Goal: Navigation & Orientation: Find specific page/section

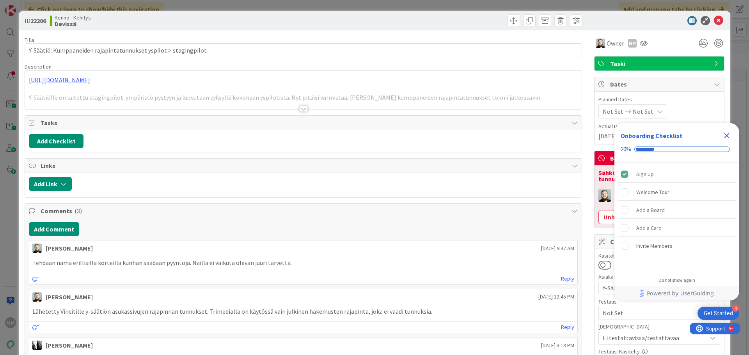
click at [728, 136] on icon "Close Checklist" at bounding box center [726, 135] width 9 height 9
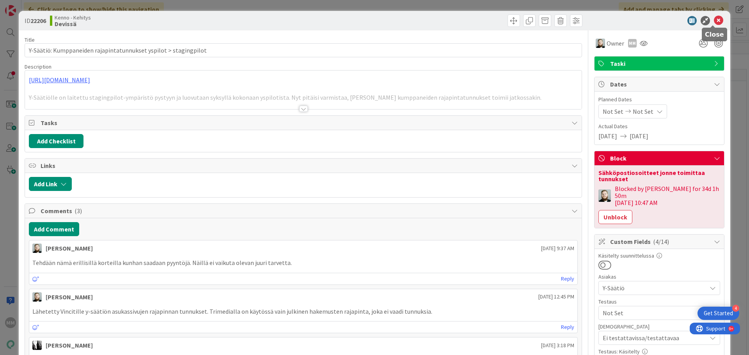
click at [716, 20] on icon at bounding box center [718, 20] width 9 height 9
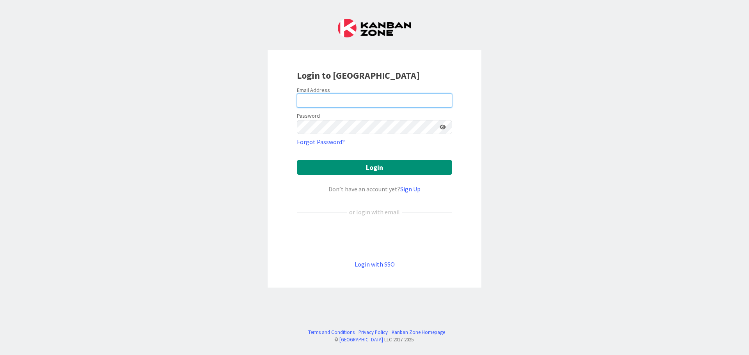
type input "[EMAIL_ADDRESS][DOMAIN_NAME]"
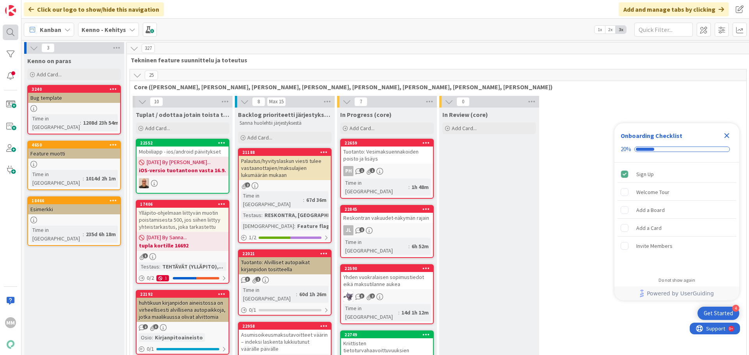
click at [14, 34] on div at bounding box center [11, 33] width 16 height 16
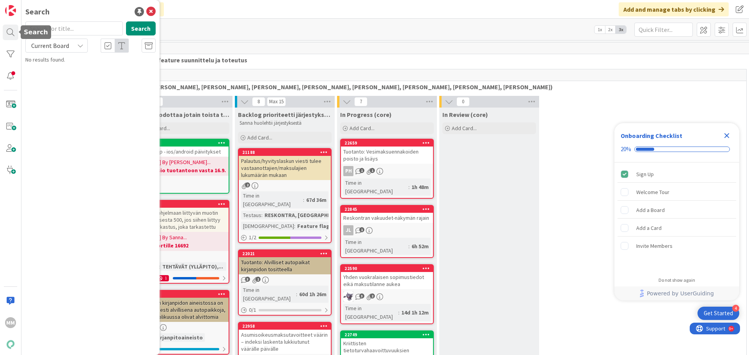
click at [51, 30] on input "text" at bounding box center [74, 28] width 98 height 14
type input "22996"
click at [139, 29] on button "Search" at bounding box center [141, 28] width 30 height 14
click at [74, 48] on div "Current Board" at bounding box center [56, 46] width 62 height 14
click at [72, 78] on span "All Boards" at bounding box center [70, 78] width 81 height 12
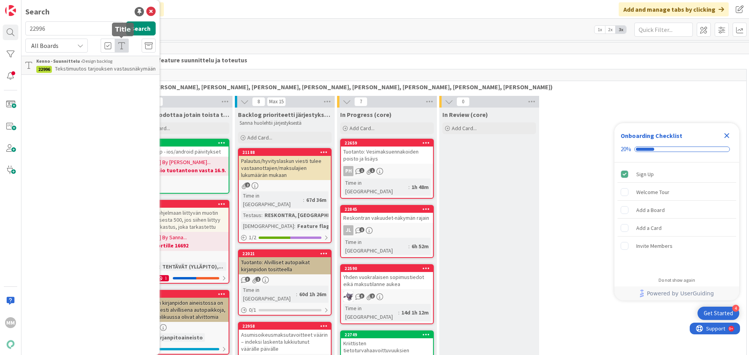
click at [108, 61] on div "Kenno - Suunnittelu › Design backlog" at bounding box center [95, 61] width 119 height 7
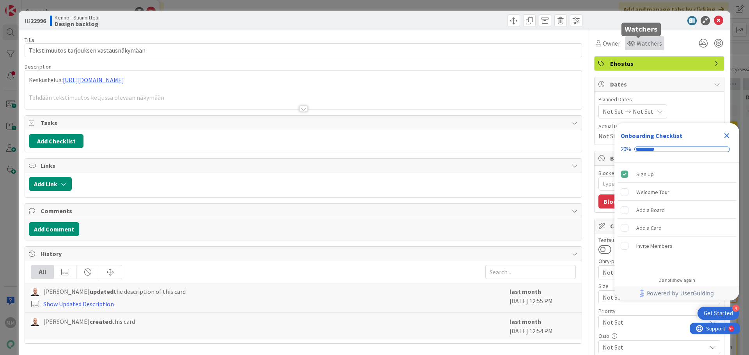
click at [637, 42] on span "Watchers" at bounding box center [649, 43] width 25 height 9
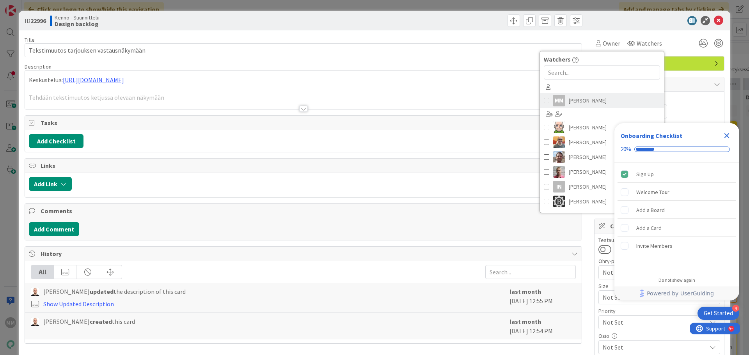
click at [544, 99] on span at bounding box center [546, 101] width 5 height 12
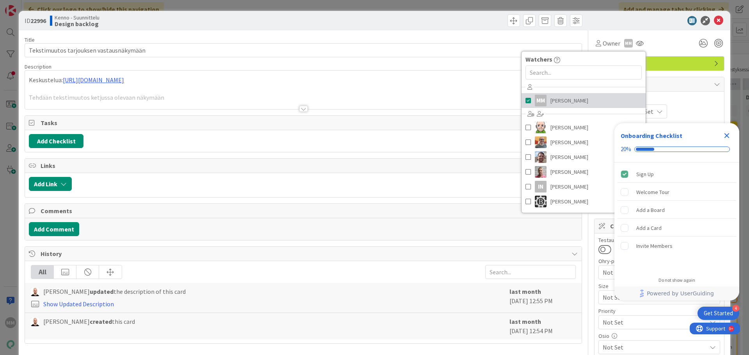
type textarea "x"
click at [667, 50] on div "Owner MM Watchers MM [PERSON_NAME] [PERSON_NAME] [PERSON_NAME] [PERSON_NAME] [P…" at bounding box center [659, 43] width 130 height 14
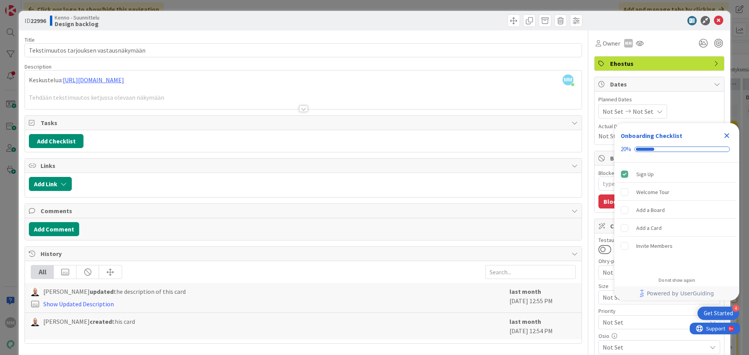
click at [727, 134] on icon "Close Checklist" at bounding box center [726, 135] width 9 height 9
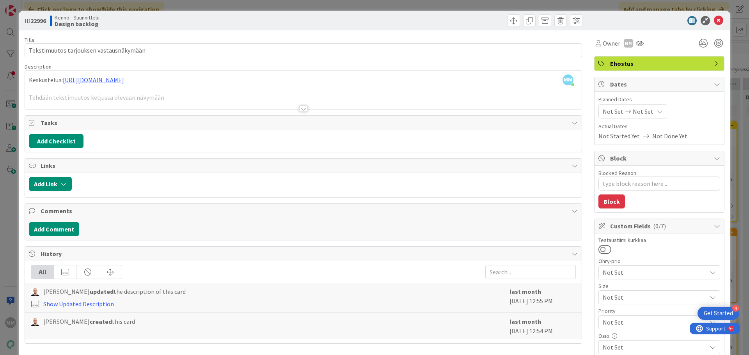
click at [300, 107] on div at bounding box center [303, 109] width 9 height 6
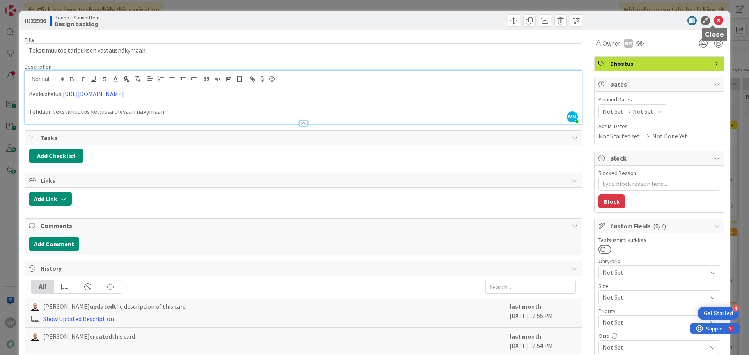
click at [714, 22] on icon at bounding box center [718, 20] width 9 height 9
